Goal: Task Accomplishment & Management: Use online tool/utility

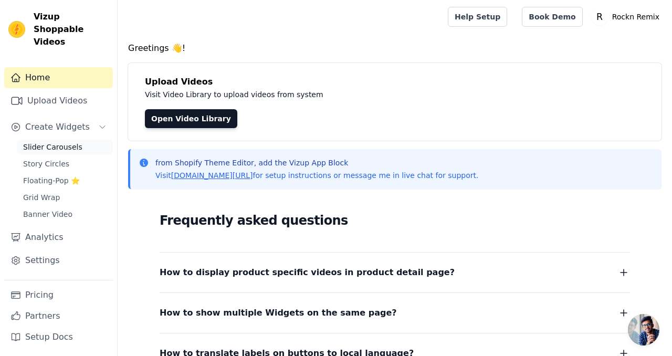
click at [58, 142] on span "Slider Carousels" at bounding box center [52, 147] width 59 height 11
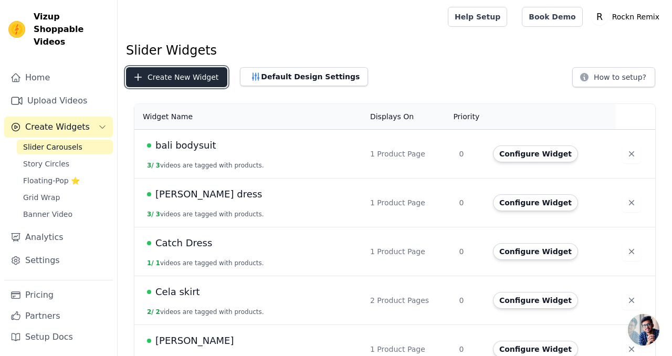
click at [186, 75] on button "Create New Widget" at bounding box center [176, 77] width 101 height 20
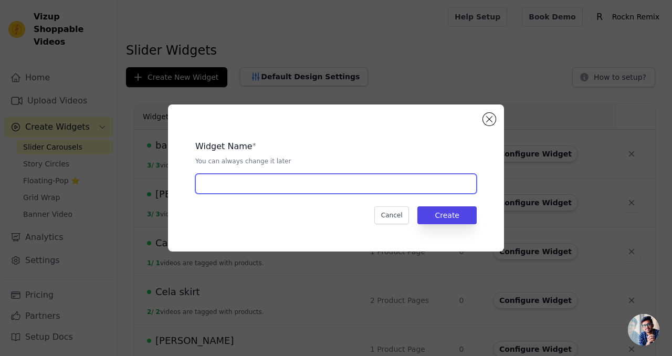
click at [257, 184] on input "text" at bounding box center [335, 184] width 281 height 20
type input "MOTO MAD MINI"
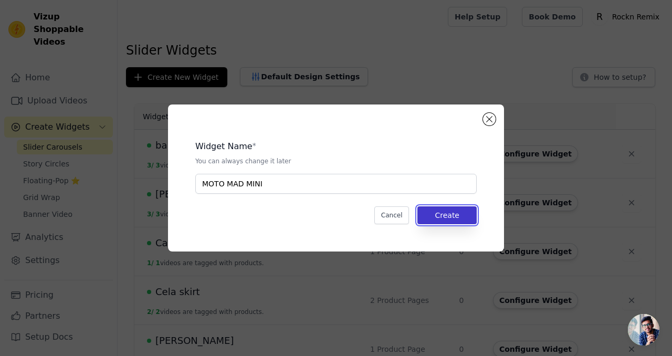
click at [441, 215] on button "Create" at bounding box center [447, 215] width 59 height 18
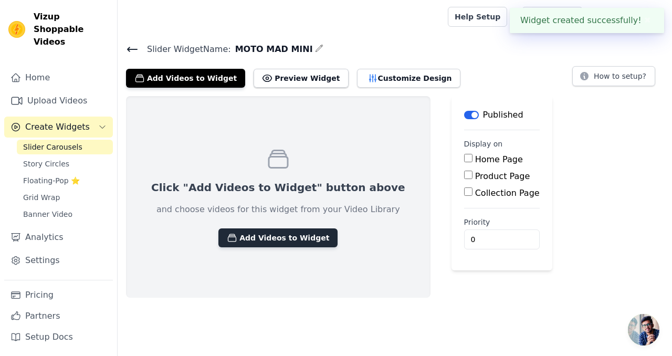
click at [291, 237] on button "Add Videos to Widget" at bounding box center [277, 237] width 119 height 19
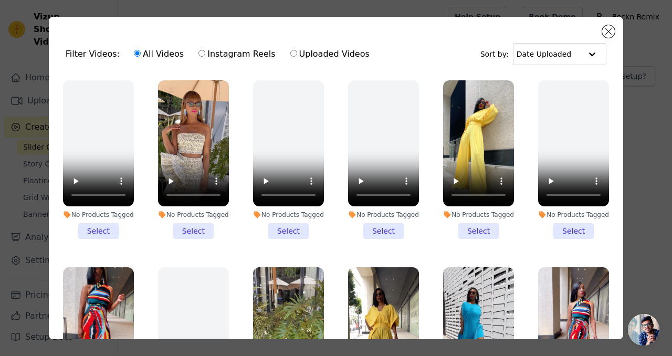
click at [199, 56] on input "Instagram Reels" at bounding box center [202, 53] width 7 height 7
radio input "true"
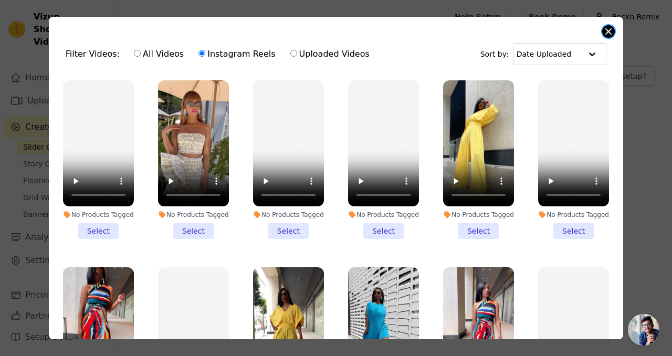
click at [608, 32] on button "Close modal" at bounding box center [608, 31] width 13 height 13
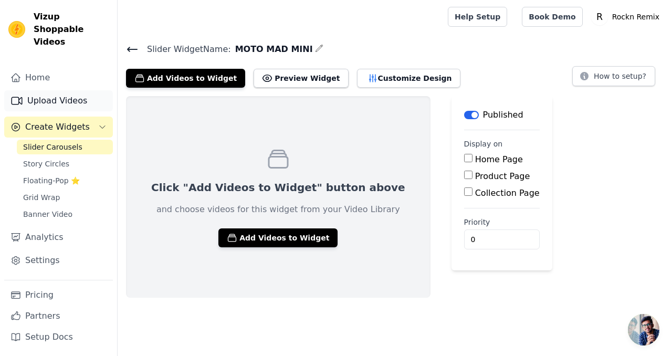
click at [56, 90] on link "Upload Videos" at bounding box center [58, 100] width 109 height 21
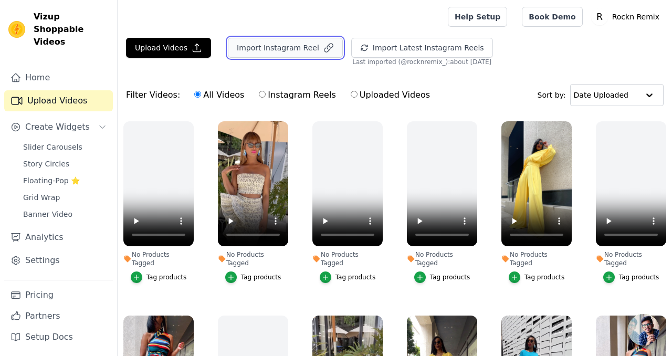
click at [289, 48] on button "Import Instagram Reel" at bounding box center [285, 48] width 115 height 20
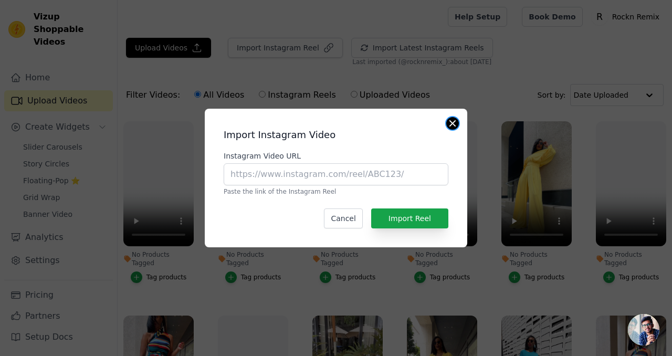
click at [453, 125] on button "Close modal" at bounding box center [452, 123] width 13 height 13
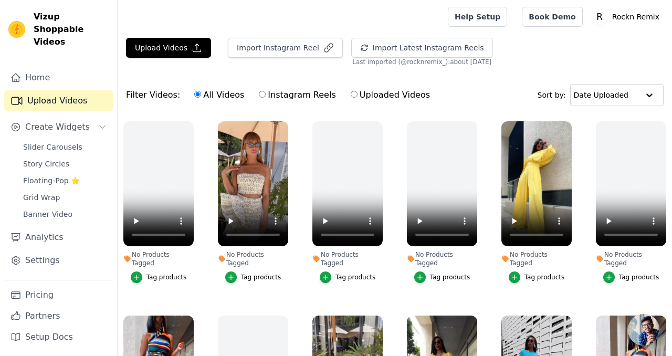
click at [259, 97] on input "Instagram Reels" at bounding box center [262, 94] width 7 height 7
radio input "true"
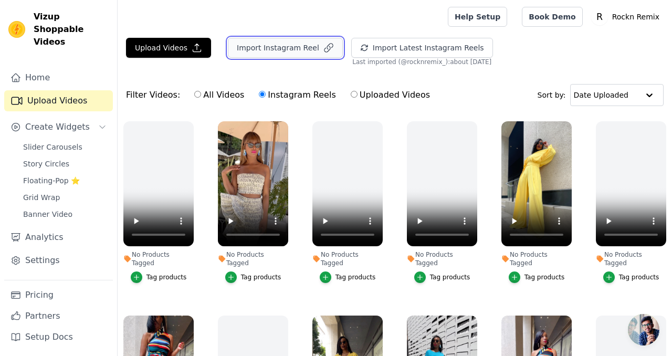
click at [301, 47] on button "Import Instagram Reel" at bounding box center [285, 48] width 115 height 20
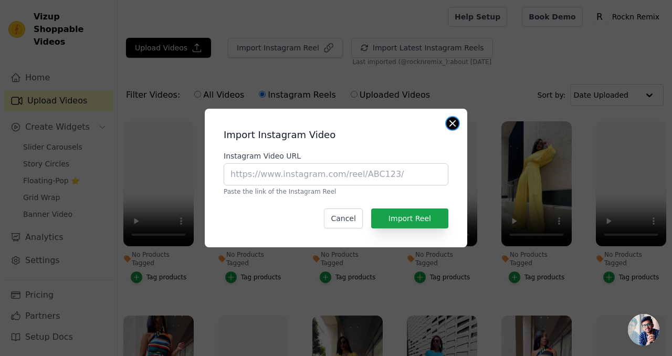
click at [452, 122] on button "Close modal" at bounding box center [452, 123] width 13 height 13
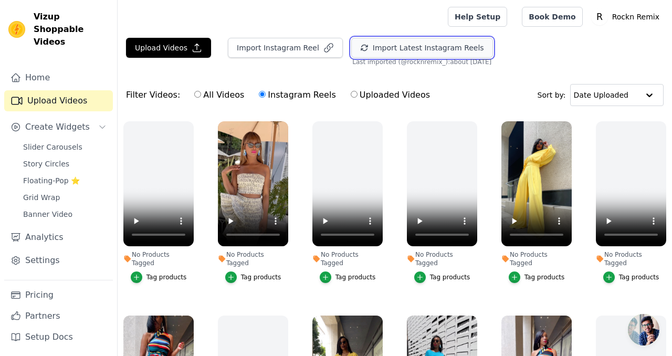
click at [436, 49] on button "Import Latest Instagram Reels" at bounding box center [422, 48] width 142 height 20
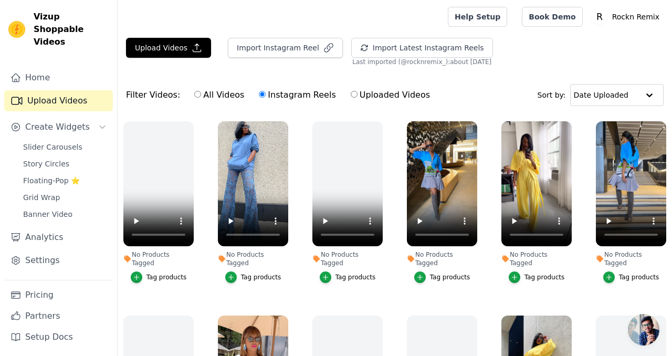
click at [635, 273] on div "Tag products" at bounding box center [639, 277] width 40 height 8
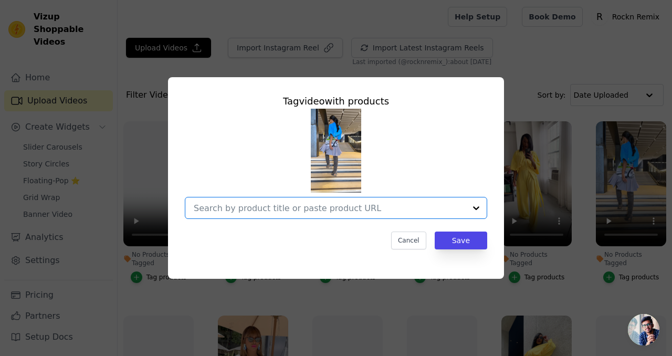
click at [380, 206] on input "No Products Tagged Tag video with products Option undefined, selected. Select i…" at bounding box center [330, 208] width 272 height 10
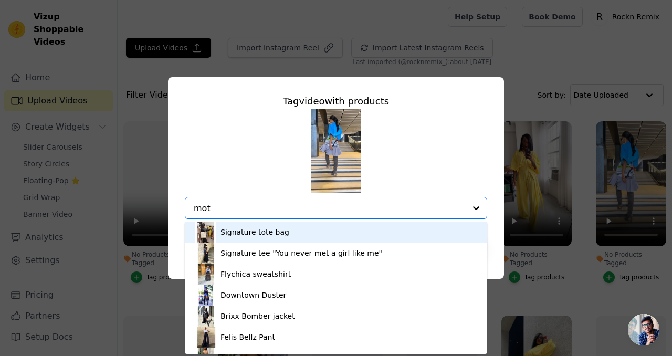
type input "moto"
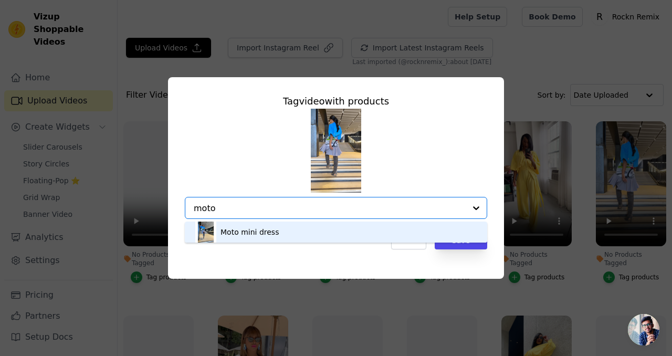
click at [347, 233] on div "Moto mini dress" at bounding box center [335, 232] width 281 height 21
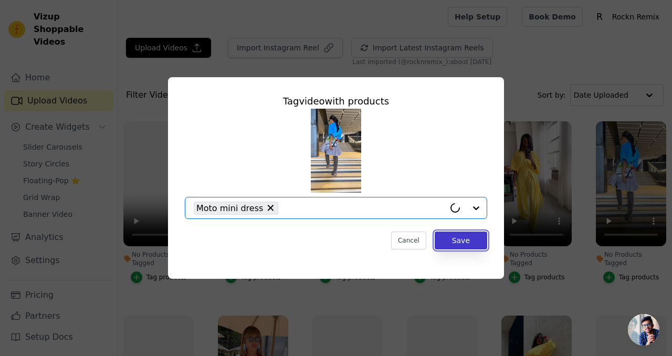
click at [460, 240] on button "Save" at bounding box center [461, 241] width 53 height 18
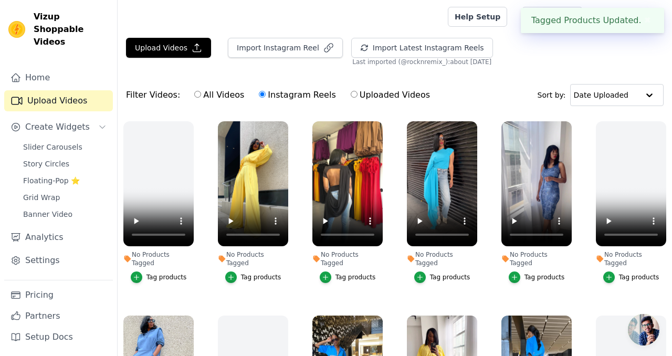
click at [435, 273] on div "Tag products" at bounding box center [450, 277] width 40 height 8
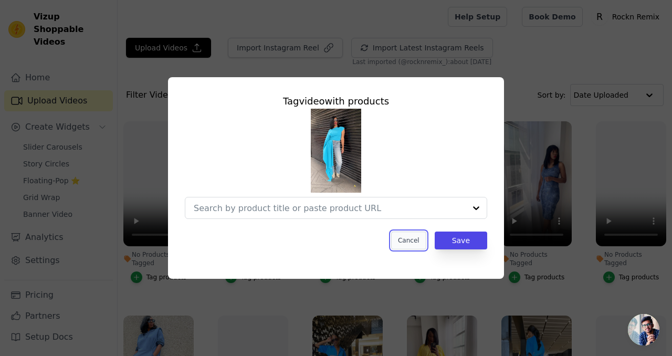
click at [409, 241] on button "Cancel" at bounding box center [408, 241] width 35 height 18
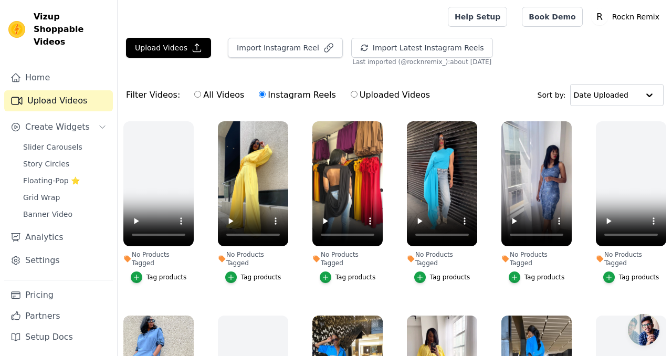
click at [87, 90] on link "Upload Videos" at bounding box center [58, 100] width 109 height 21
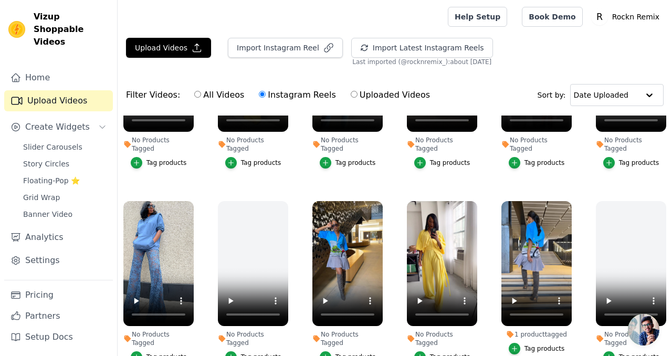
scroll to position [128, 0]
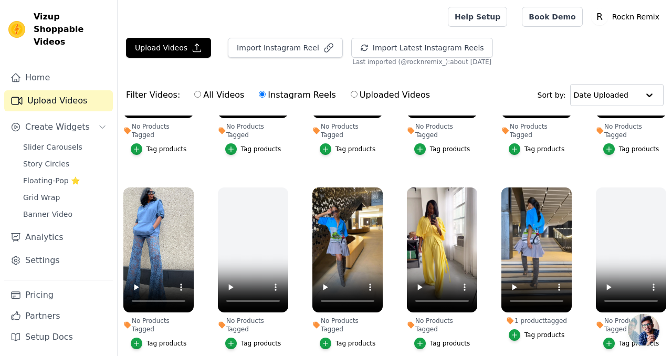
click at [343, 339] on div "Tag products" at bounding box center [356, 343] width 40 height 8
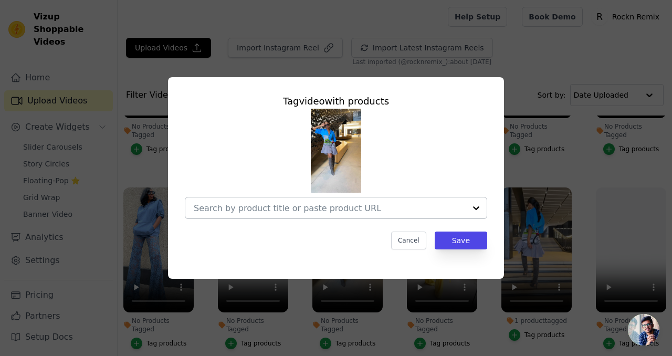
click at [315, 205] on input "No Products Tagged Tag video with products Cancel Save Tag products" at bounding box center [330, 208] width 272 height 10
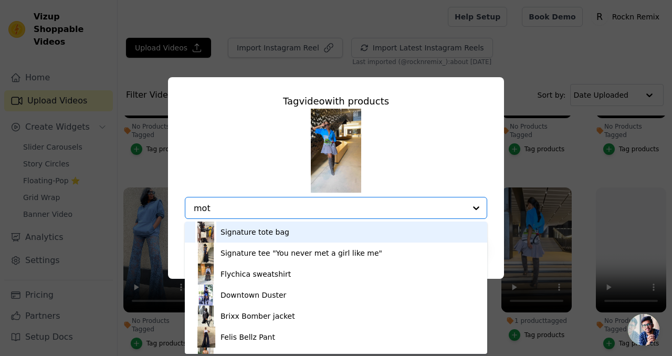
type input "moto"
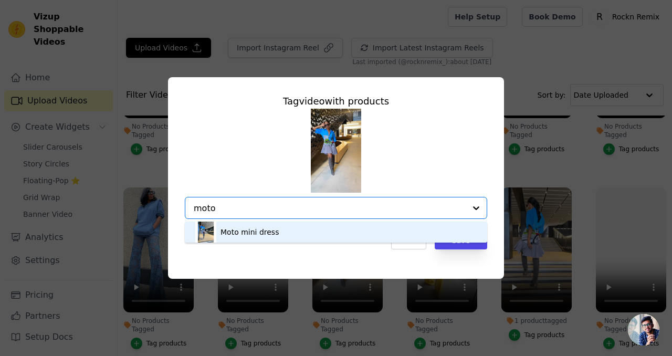
click at [308, 233] on div "Moto mini dress" at bounding box center [335, 232] width 281 height 21
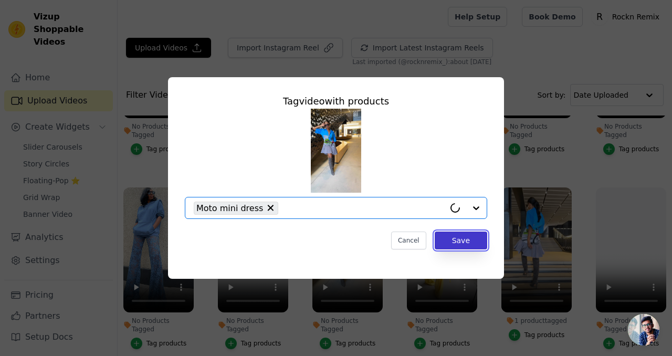
click at [466, 238] on button "Save" at bounding box center [461, 241] width 53 height 18
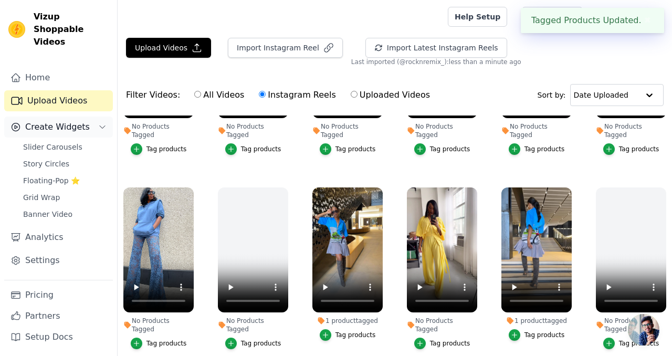
click at [62, 121] on span "Create Widgets" at bounding box center [57, 127] width 65 height 13
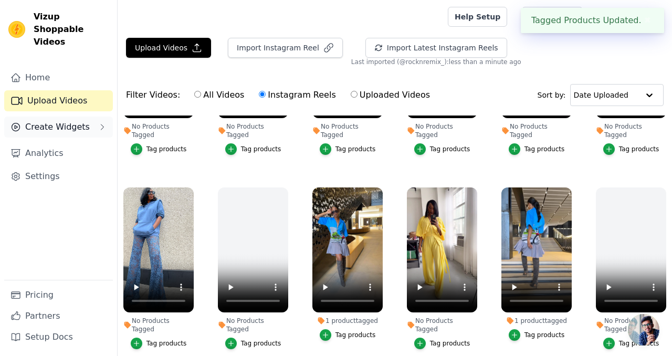
click at [62, 121] on span "Create Widgets" at bounding box center [57, 127] width 65 height 13
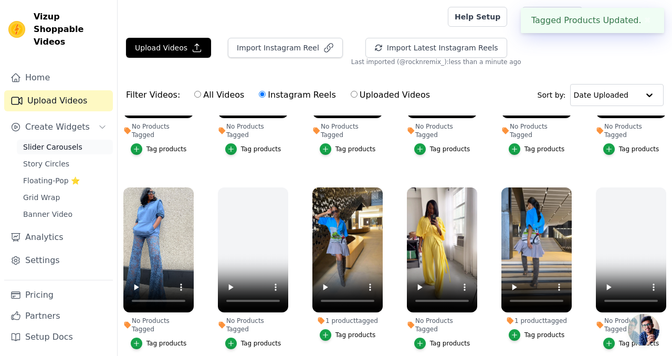
click at [56, 142] on span "Slider Carousels" at bounding box center [52, 147] width 59 height 11
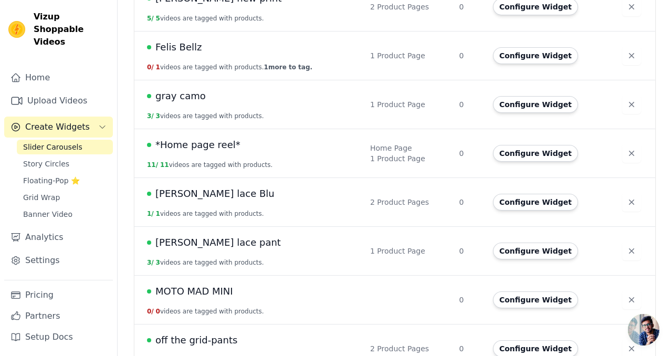
scroll to position [450, 0]
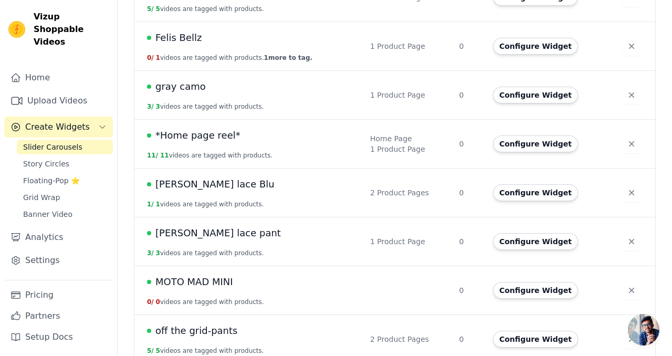
click at [215, 133] on span "*Home page reel*" at bounding box center [197, 135] width 85 height 15
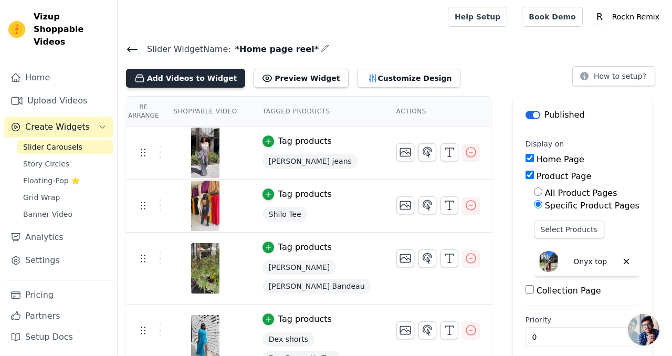
click at [202, 75] on button "Add Videos to Widget" at bounding box center [185, 78] width 119 height 19
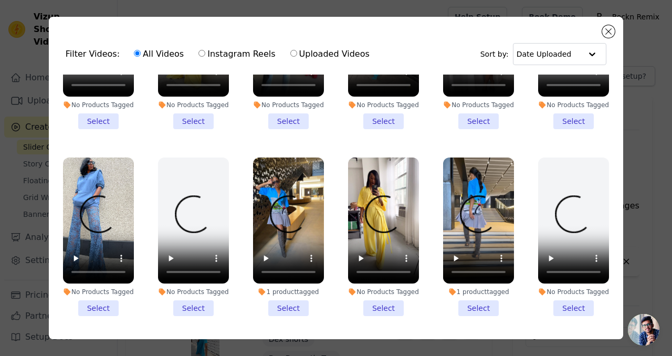
scroll to position [110, 0]
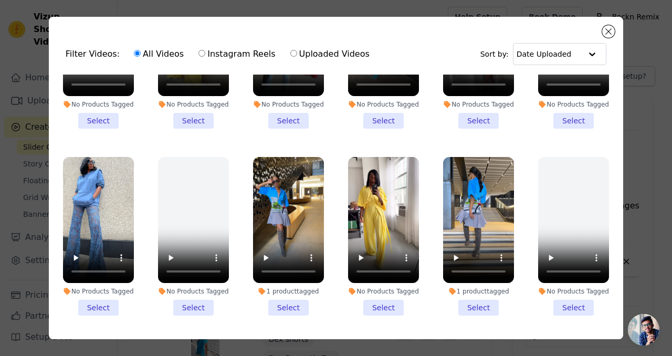
click at [474, 308] on li "1 product tagged Select" at bounding box center [478, 236] width 71 height 159
click at [0, 0] on input "1 product tagged Select" at bounding box center [0, 0] width 0 height 0
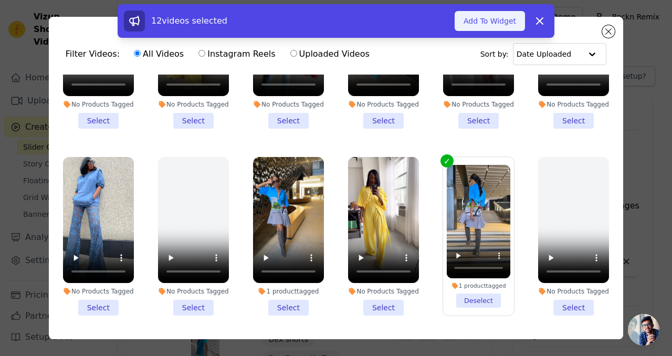
click at [496, 21] on button "Add To Widget" at bounding box center [490, 21] width 70 height 20
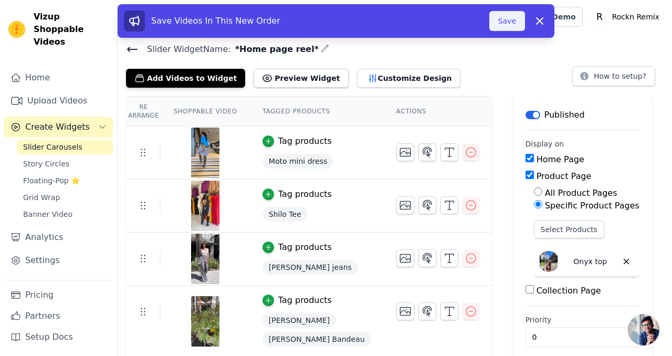
click at [502, 23] on button "Save" at bounding box center [507, 21] width 36 height 20
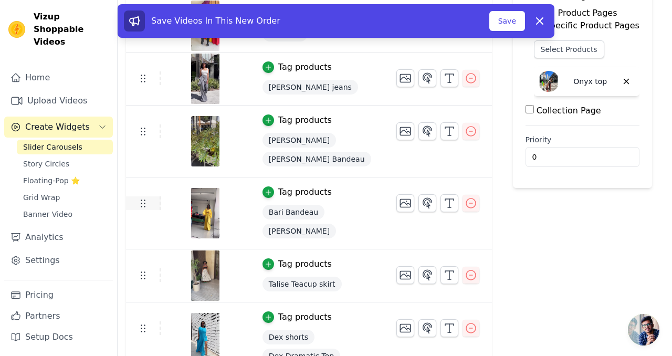
scroll to position [174, 0]
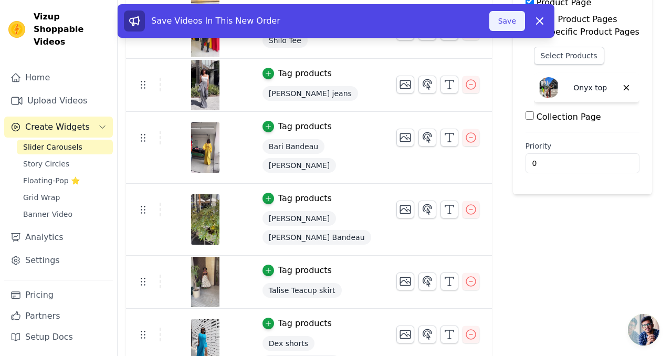
click at [498, 18] on button "Save" at bounding box center [507, 21] width 36 height 20
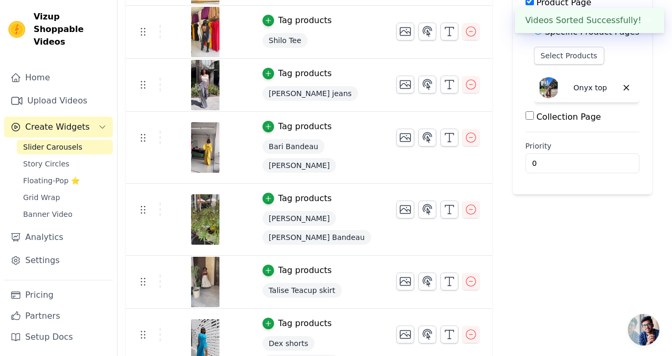
click at [50, 142] on span "Slider Carousels" at bounding box center [52, 147] width 59 height 11
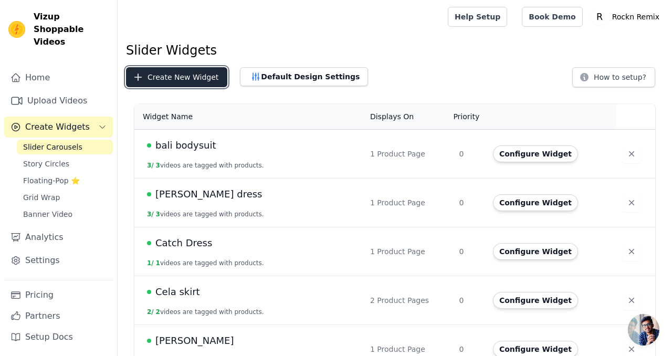
click at [189, 77] on button "Create New Widget" at bounding box center [176, 77] width 101 height 20
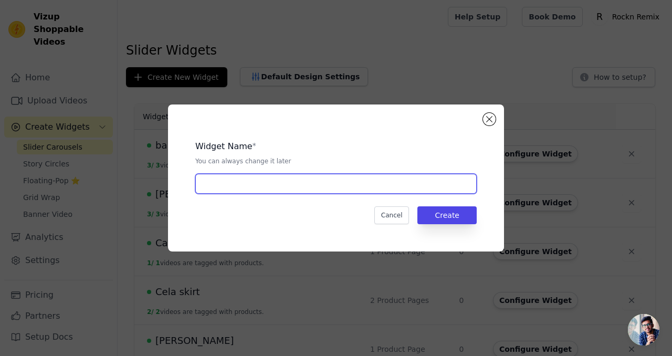
click at [225, 183] on input "text" at bounding box center [335, 184] width 281 height 20
type input "moto"
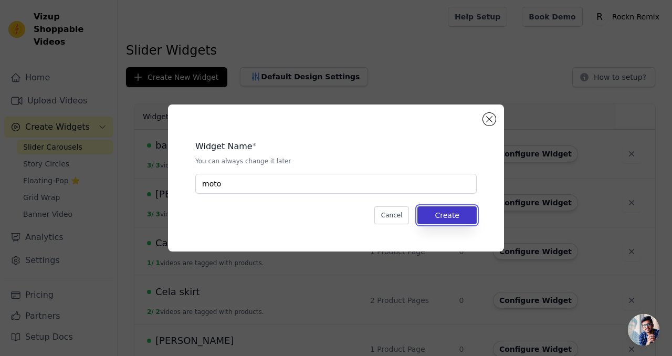
click at [445, 217] on button "Create" at bounding box center [447, 215] width 59 height 18
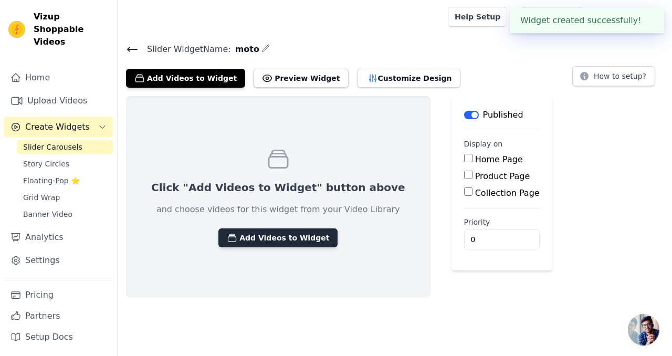
click at [281, 241] on button "Add Videos to Widget" at bounding box center [277, 237] width 119 height 19
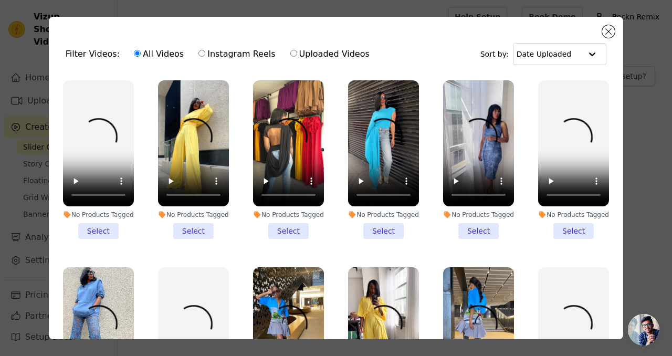
scroll to position [140, 0]
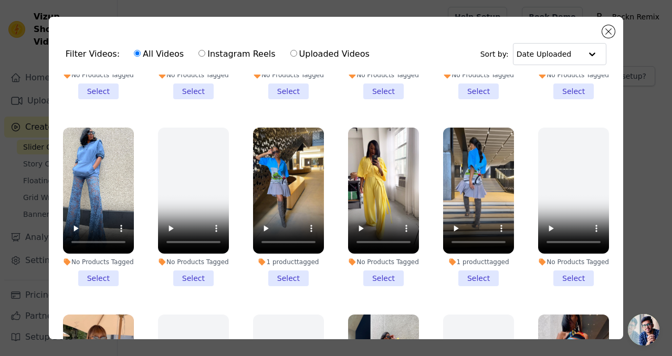
click at [475, 275] on li "1 product tagged Select" at bounding box center [478, 207] width 71 height 159
click at [0, 0] on input "1 product tagged Select" at bounding box center [0, 0] width 0 height 0
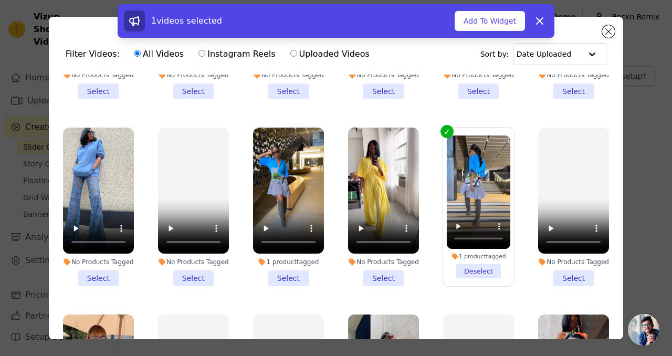
click at [284, 270] on li "1 product tagged Select" at bounding box center [288, 207] width 71 height 159
click at [0, 0] on input "1 product tagged Select" at bounding box center [0, 0] width 0 height 0
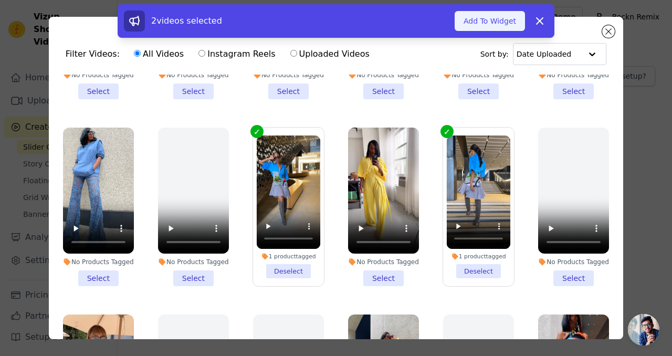
click at [494, 20] on button "Add To Widget" at bounding box center [490, 21] width 70 height 20
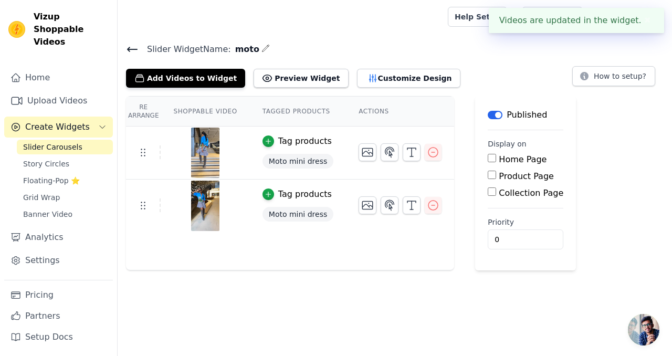
click at [488, 174] on input "Product Page" at bounding box center [492, 175] width 8 height 8
checkbox input "true"
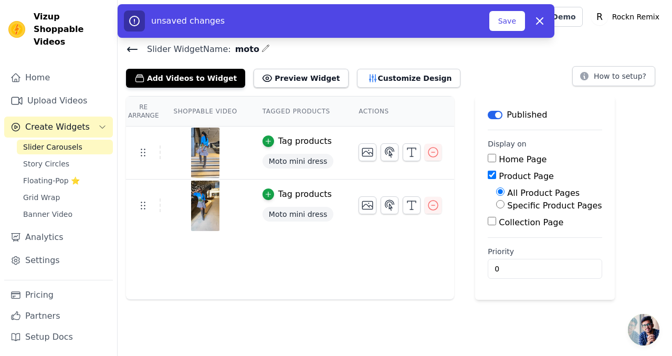
click at [531, 207] on label "Specific Product Pages" at bounding box center [554, 206] width 95 height 10
click at [505, 207] on input "Specific Product Pages" at bounding box center [500, 204] width 8 height 8
radio input "true"
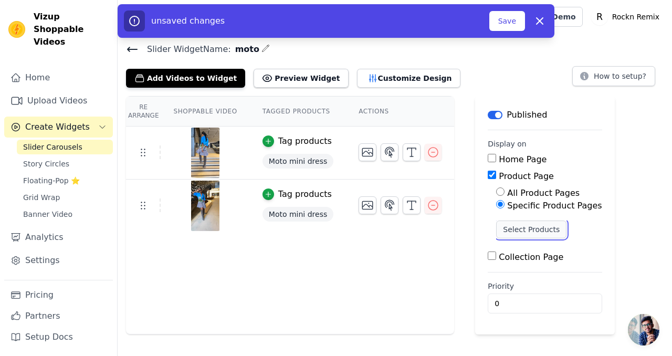
click at [516, 229] on button "Select Products" at bounding box center [531, 230] width 70 height 18
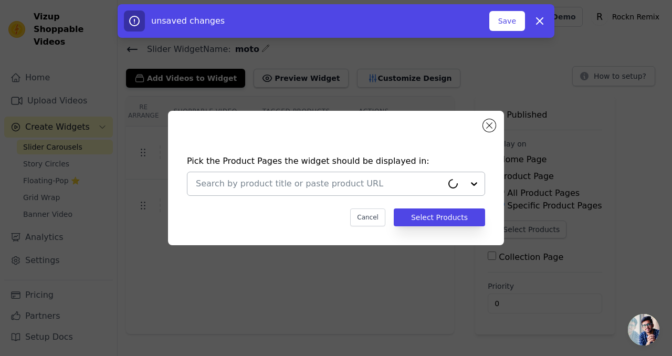
click at [276, 180] on input "text" at bounding box center [319, 184] width 247 height 13
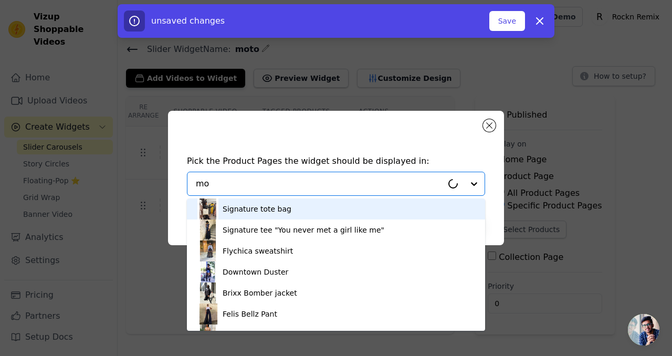
type input "mot"
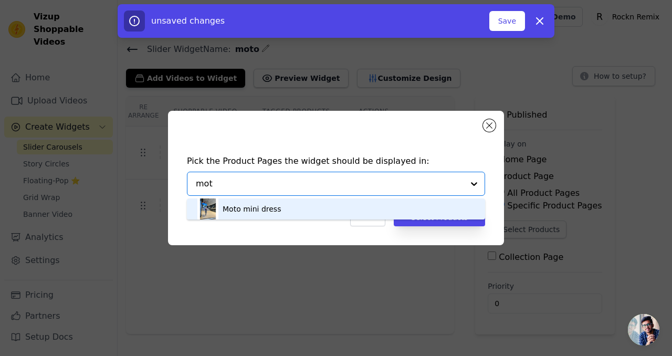
click at [250, 207] on div "Moto mini dress" at bounding box center [252, 209] width 58 height 11
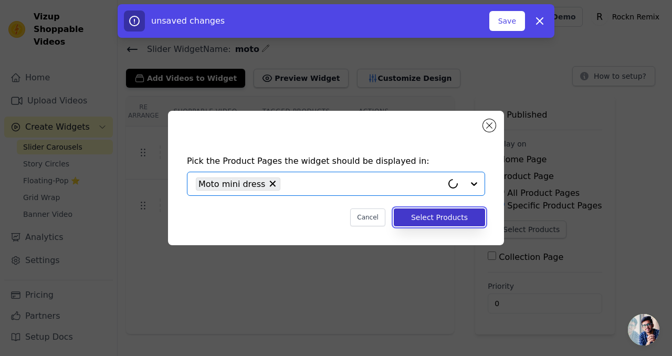
click at [418, 218] on button "Select Products" at bounding box center [439, 217] width 91 height 18
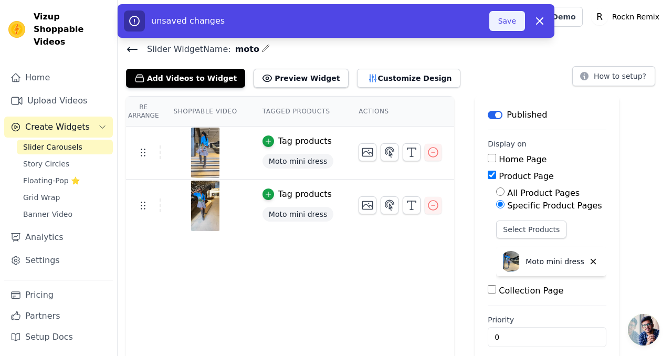
click at [514, 21] on button "Save" at bounding box center [507, 21] width 36 height 20
click at [503, 25] on button "Save" at bounding box center [507, 21] width 36 height 20
